Goal: Task Accomplishment & Management: Complete application form

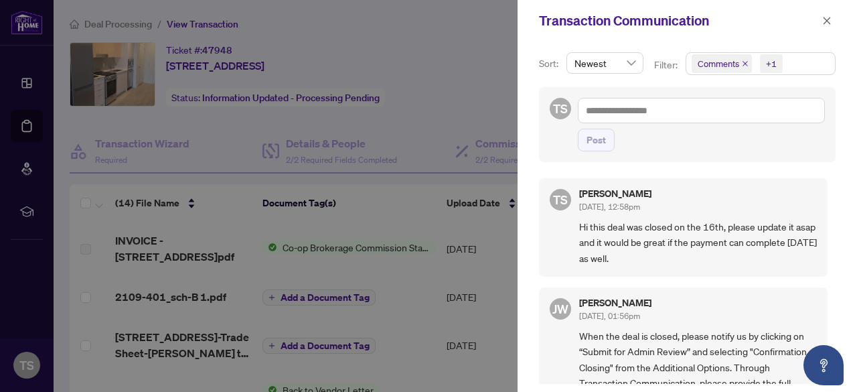
click at [315, 78] on div at bounding box center [428, 196] width 857 height 392
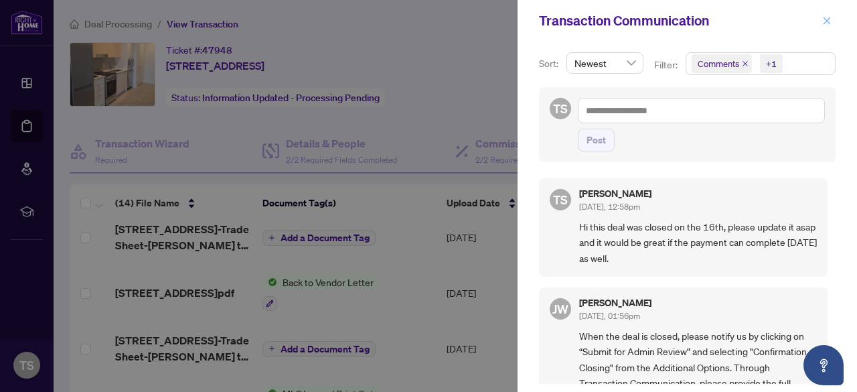
click at [825, 18] on icon "close" at bounding box center [826, 20] width 9 height 9
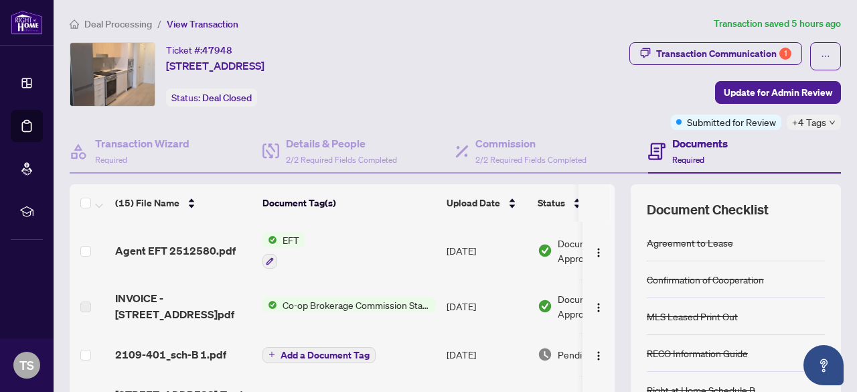
click at [135, 24] on span "Deal Processing" at bounding box center [118, 24] width 68 height 12
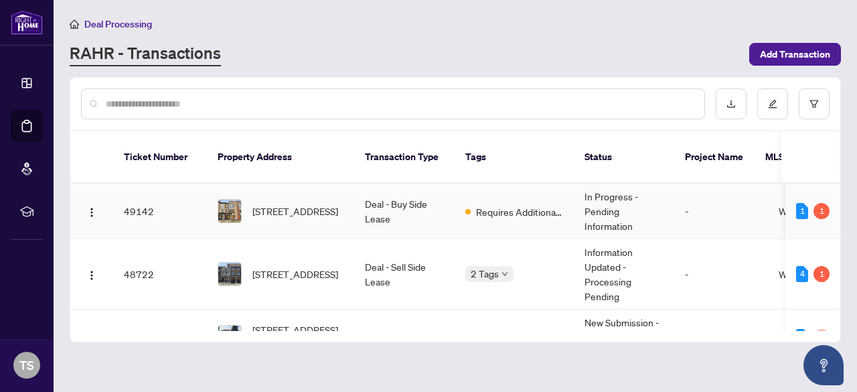
click at [598, 191] on td "In Progress - Pending Information" at bounding box center [624, 211] width 100 height 56
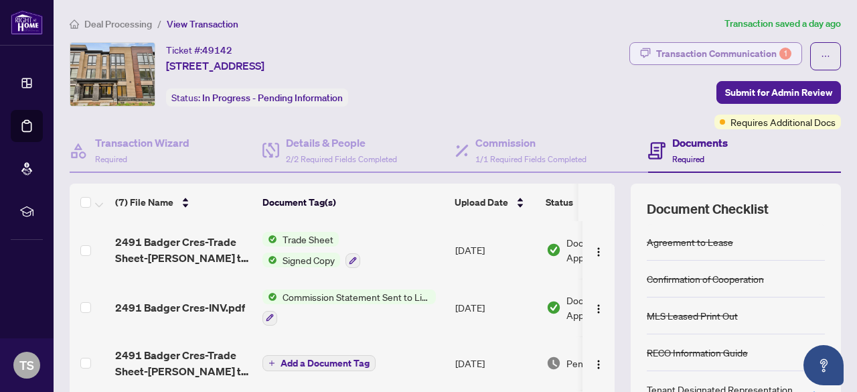
click at [766, 54] on div "Transaction Communication 1" at bounding box center [723, 53] width 135 height 21
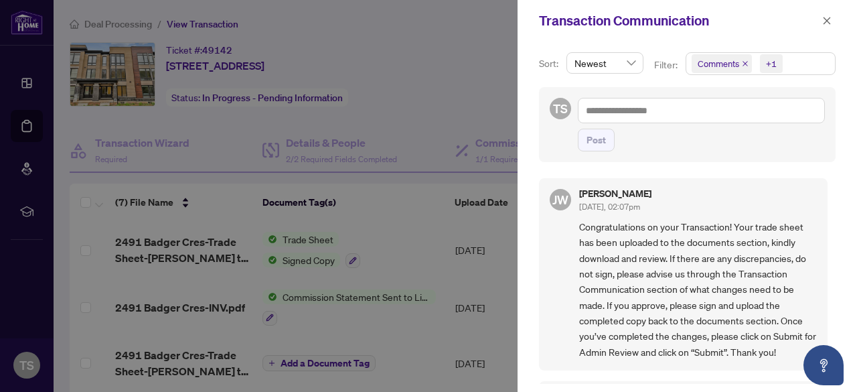
click at [370, 203] on div at bounding box center [428, 196] width 857 height 392
click at [38, 85] on div at bounding box center [428, 196] width 857 height 392
click at [126, 27] on div at bounding box center [428, 196] width 857 height 392
click at [823, 25] on icon "close" at bounding box center [826, 20] width 9 height 9
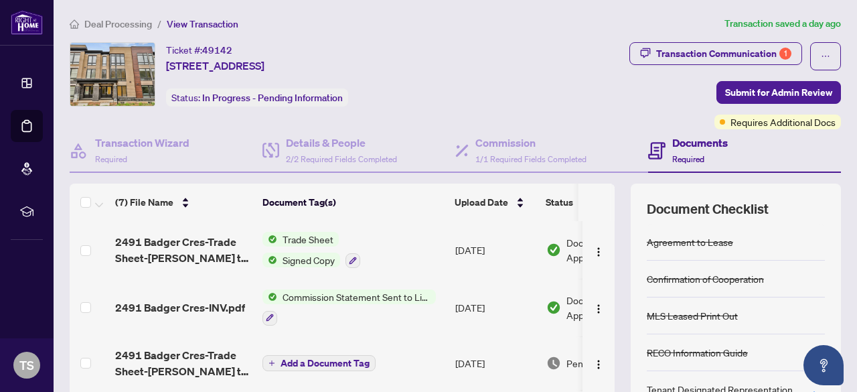
click at [123, 18] on span "Deal Processing" at bounding box center [118, 24] width 68 height 12
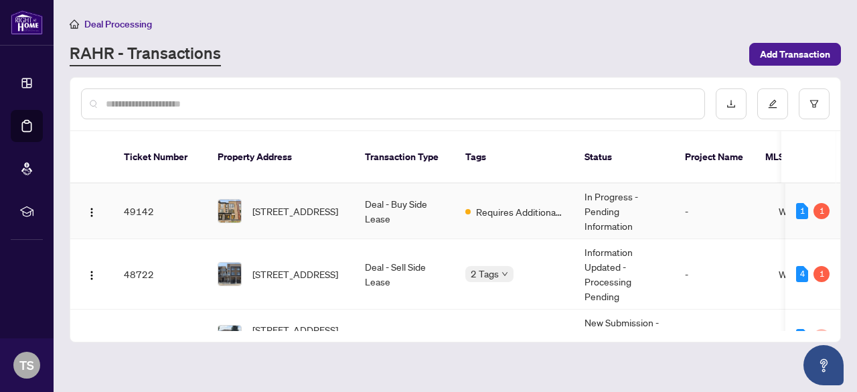
click at [554, 207] on td "Requires Additional Docs" at bounding box center [513, 211] width 119 height 56
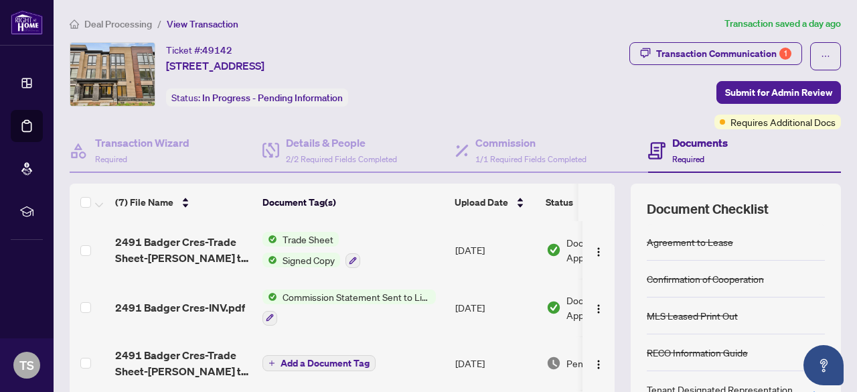
click at [403, 292] on span "Commission Statement Sent to Listing Brokerage" at bounding box center [356, 296] width 159 height 15
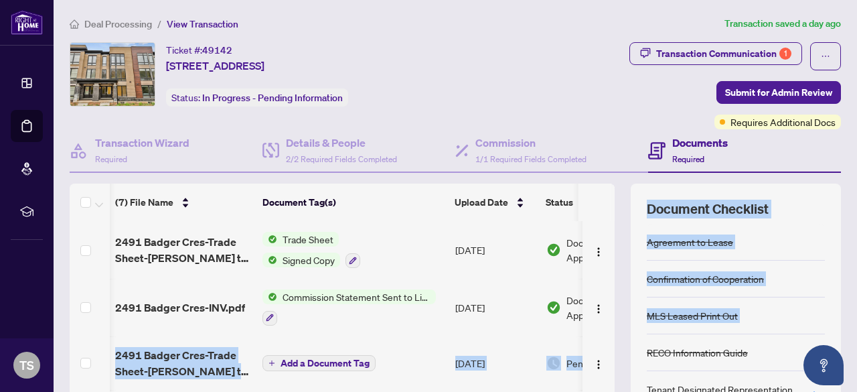
scroll to position [0, 86]
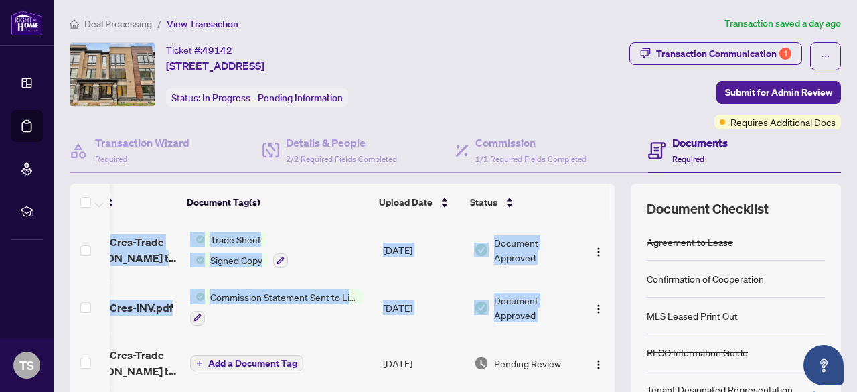
drag, startPoint x: 600, startPoint y: 291, endPoint x: 606, endPoint y: 283, distance: 10.5
click at [606, 283] on div "(7) File Name Document Tag(s) Upload Date Status 2491 Badger Cres-Trade Sheet-[…" at bounding box center [455, 333] width 771 height 301
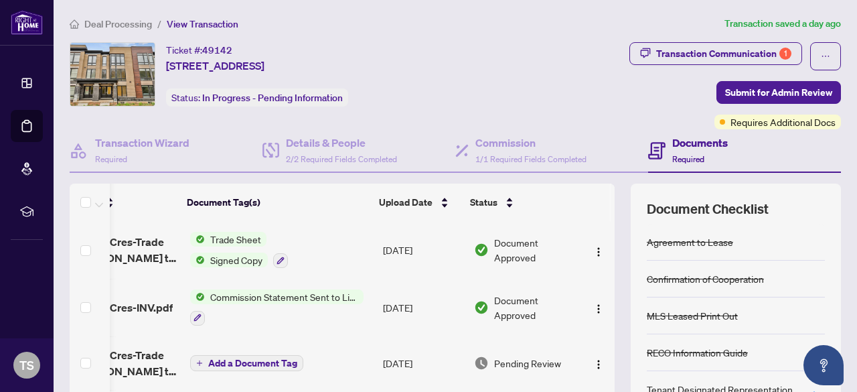
click at [123, 21] on span "Deal Processing" at bounding box center [118, 24] width 68 height 12
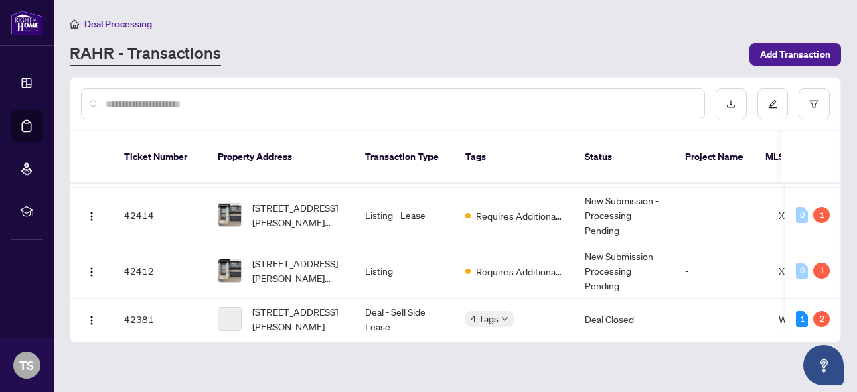
scroll to position [319, 0]
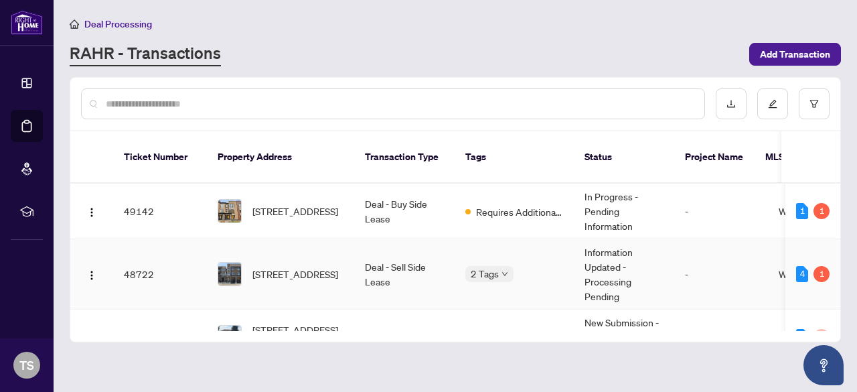
click at [735, 251] on td "-" at bounding box center [721, 274] width 94 height 70
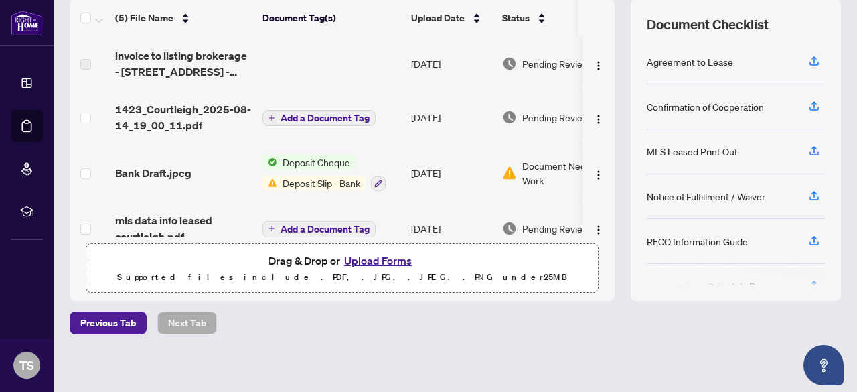
scroll to position [187, 0]
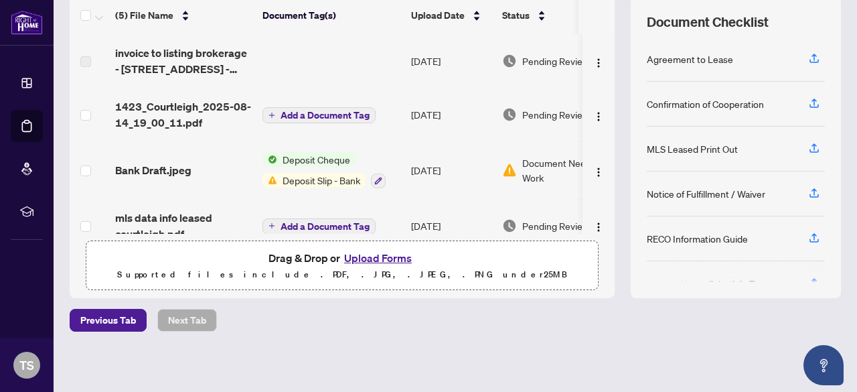
click at [360, 253] on button "Upload Forms" at bounding box center [378, 257] width 76 height 17
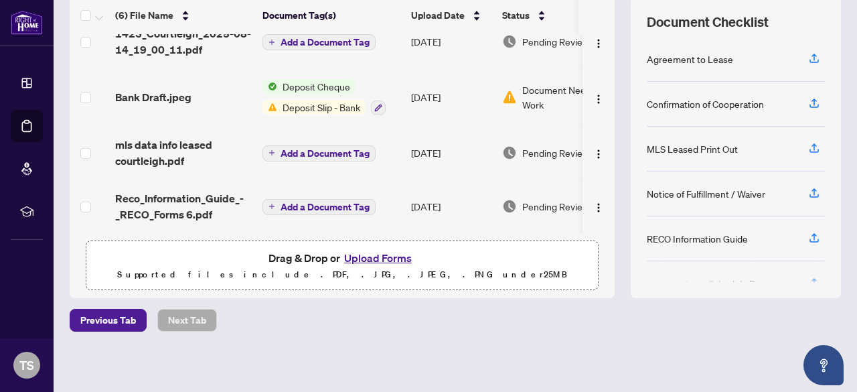
scroll to position [0, 0]
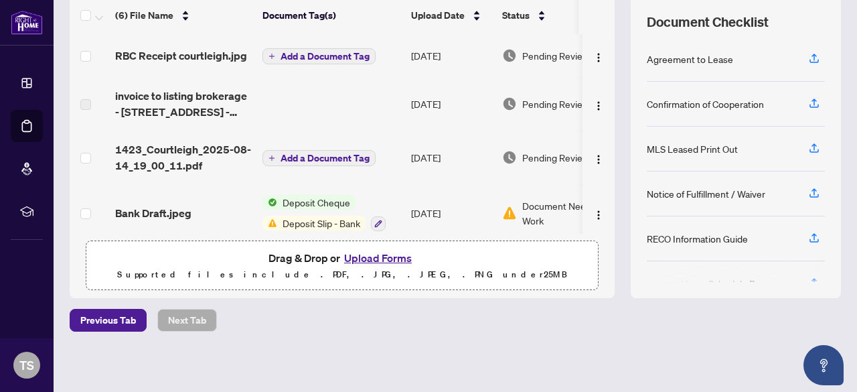
click at [337, 52] on span "Add a Document Tag" at bounding box center [324, 56] width 89 height 9
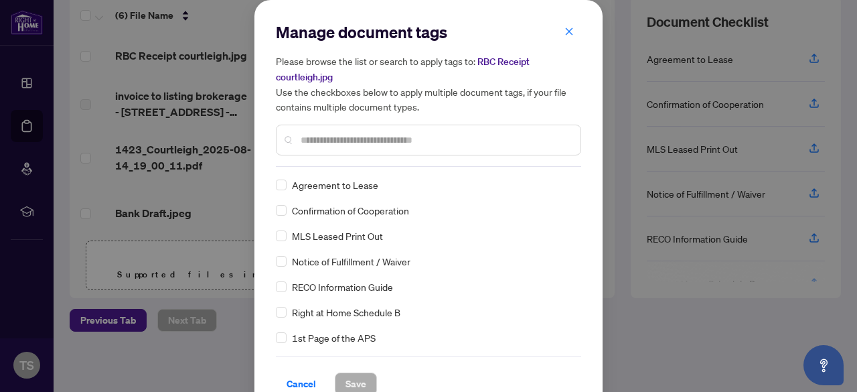
click at [367, 143] on input "text" at bounding box center [435, 140] width 269 height 15
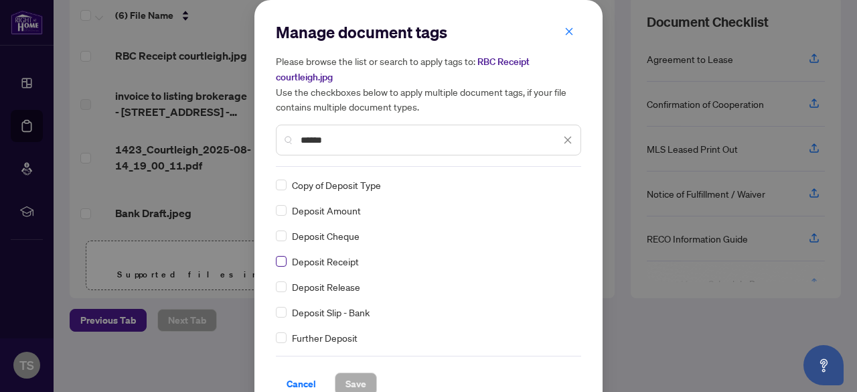
type input "******"
click at [345, 375] on span "Save" at bounding box center [355, 383] width 21 height 21
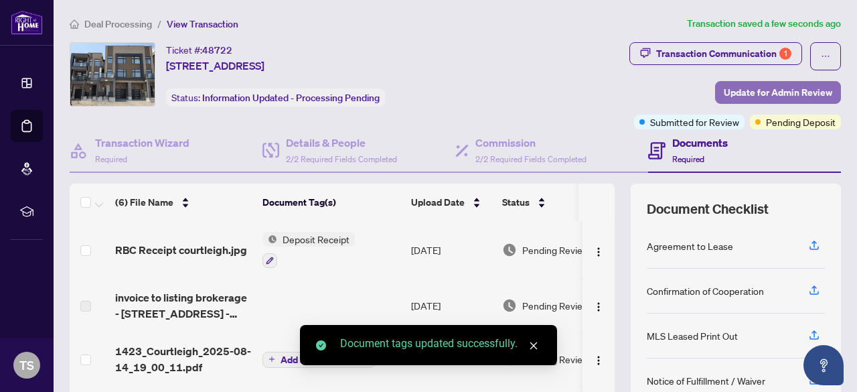
click at [753, 97] on span "Update for Admin Review" at bounding box center [778, 92] width 108 height 21
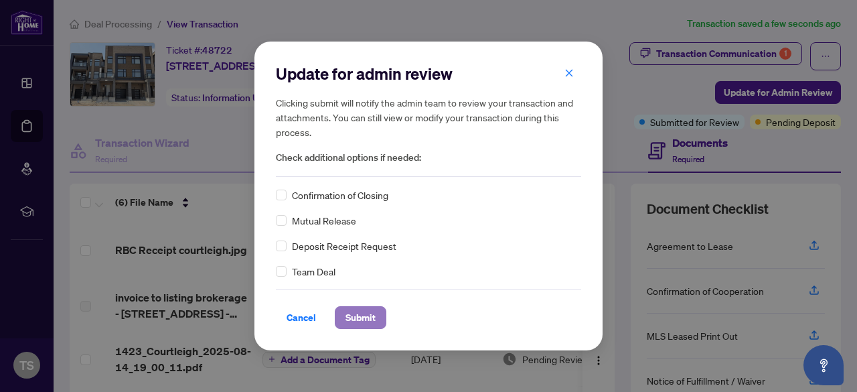
click at [363, 317] on span "Submit" at bounding box center [360, 317] width 30 height 21
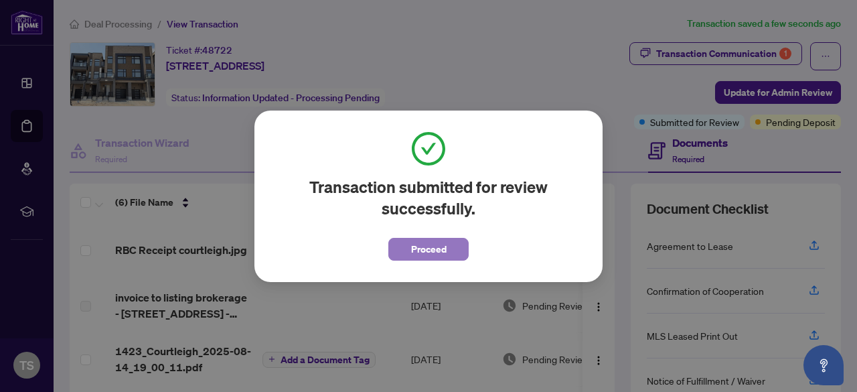
click at [424, 248] on span "Proceed" at bounding box center [428, 248] width 35 height 21
